Goal: Information Seeking & Learning: Learn about a topic

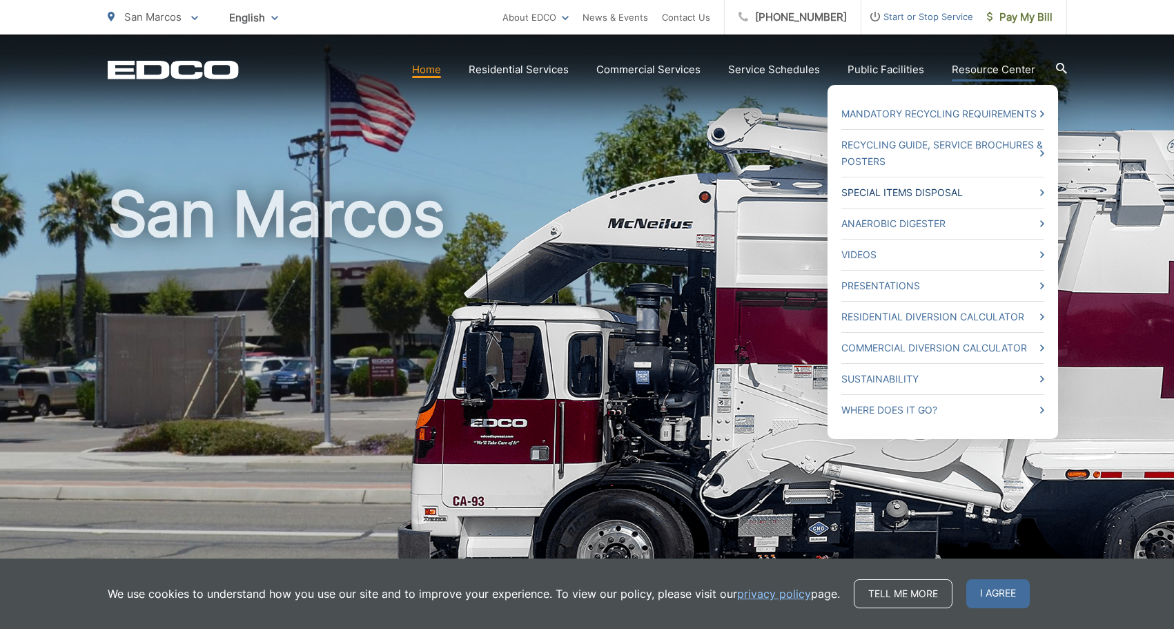
click at [933, 193] on link "Special Items Disposal" at bounding box center [943, 192] width 203 height 17
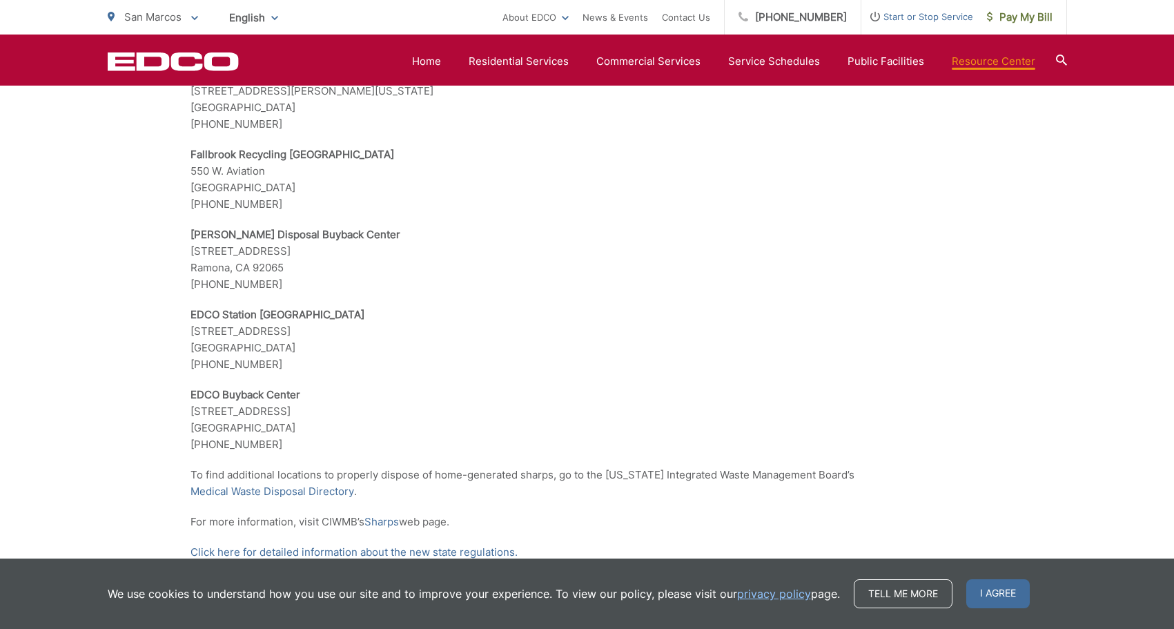
scroll to position [2509, 0]
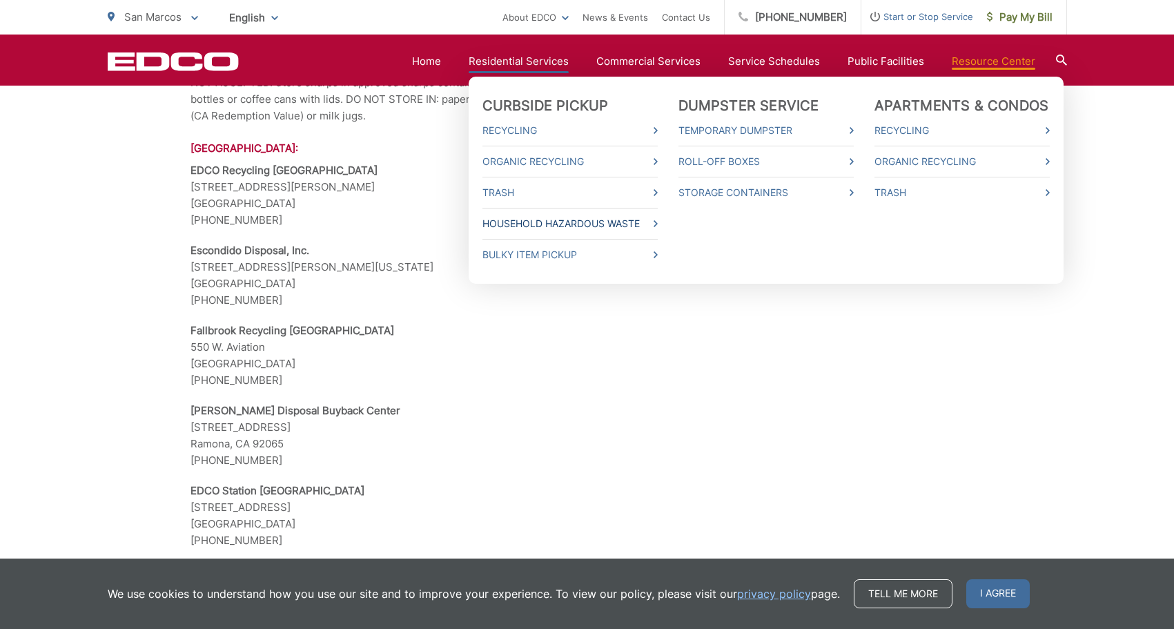
click at [562, 226] on link "Household Hazardous Waste" at bounding box center [570, 223] width 175 height 17
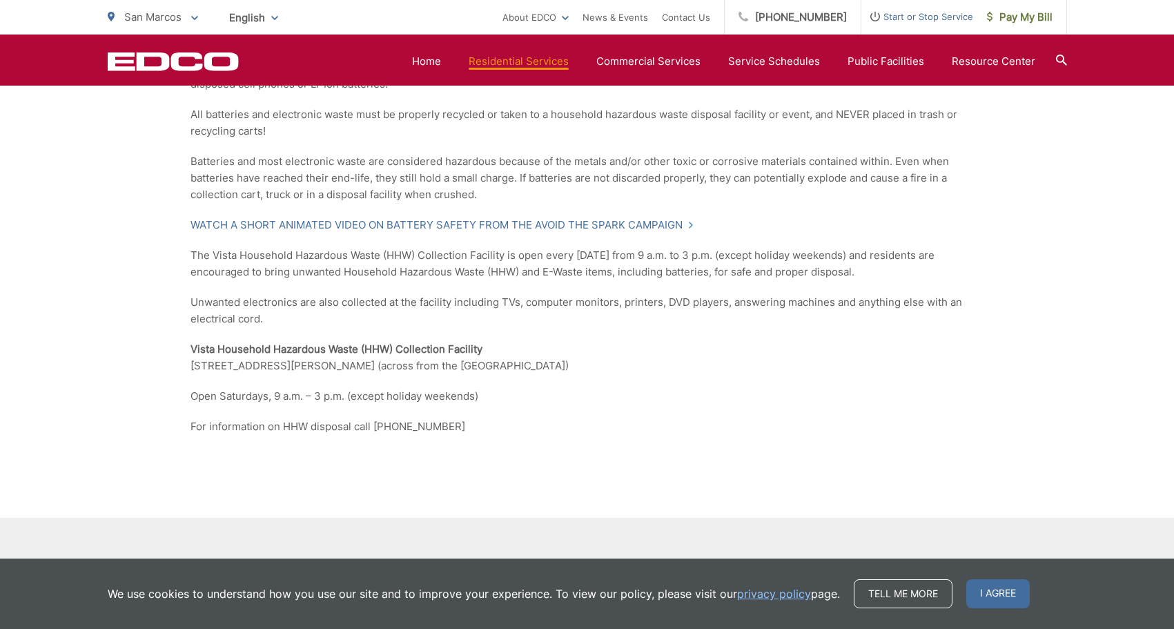
scroll to position [1243, 0]
